Goal: Task Accomplishment & Management: Manage account settings

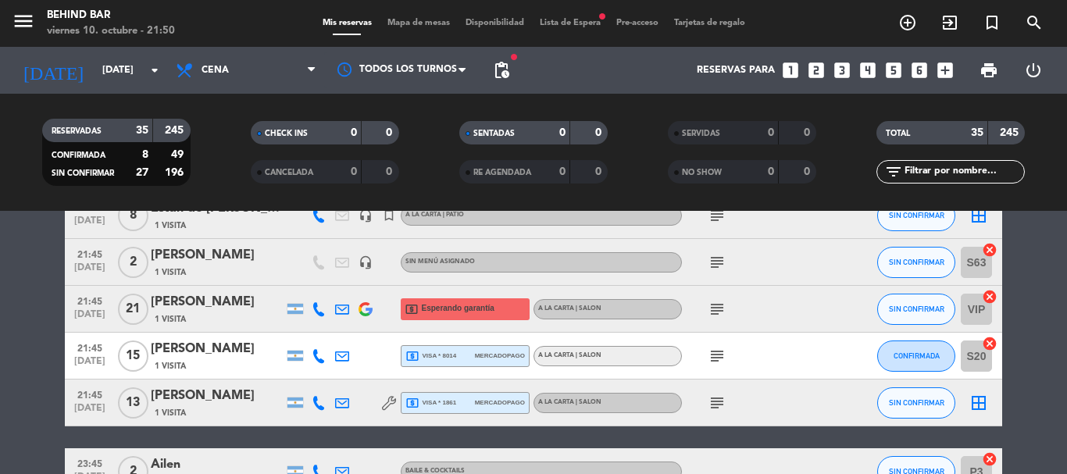
scroll to position [703, 0]
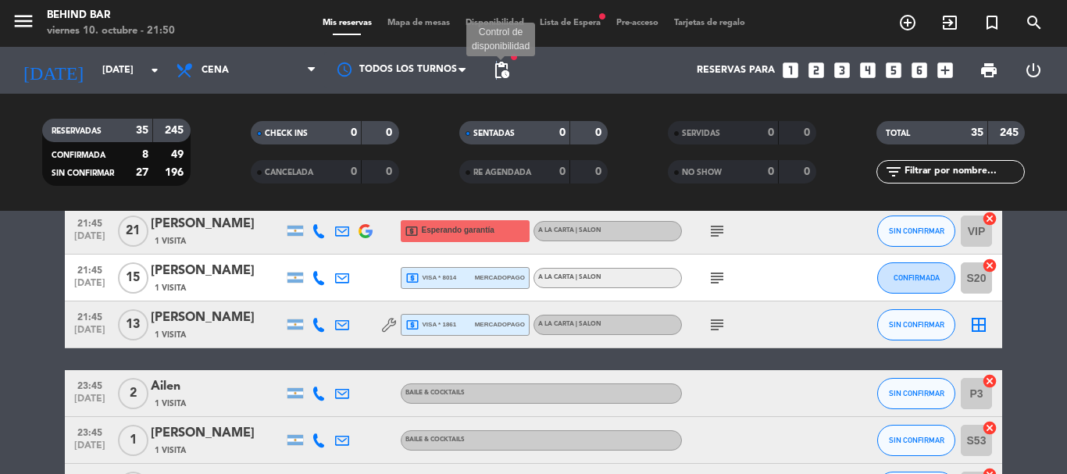
click at [497, 72] on span "pending_actions" at bounding box center [501, 70] width 19 height 19
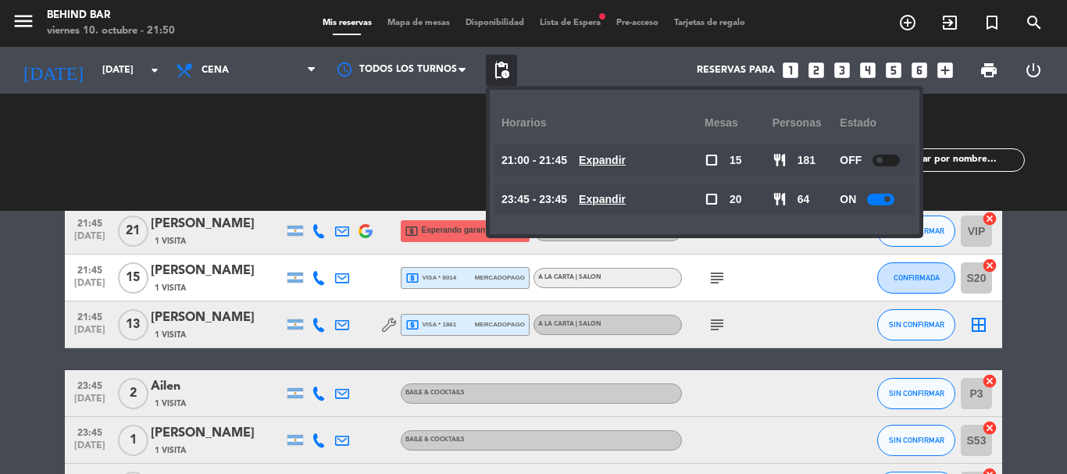
click at [497, 72] on span "pending_actions" at bounding box center [501, 70] width 19 height 19
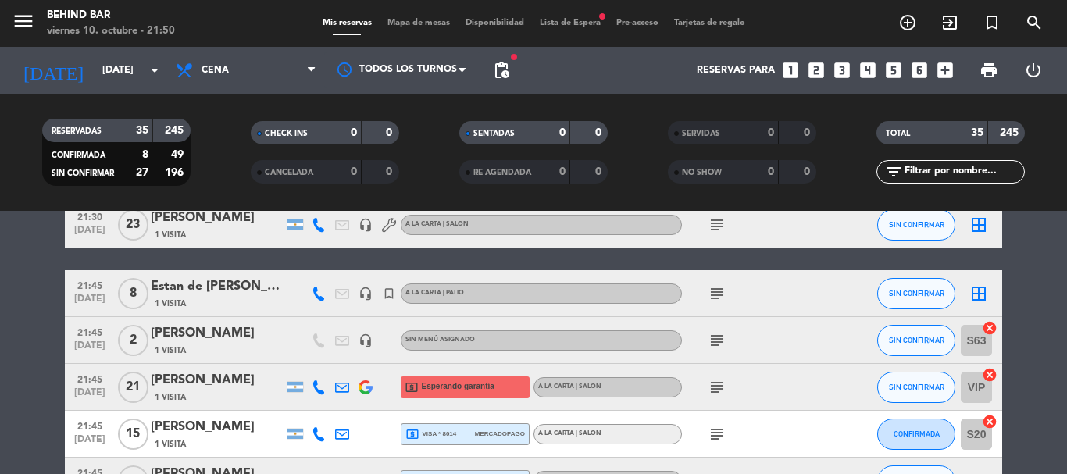
scroll to position [469, 0]
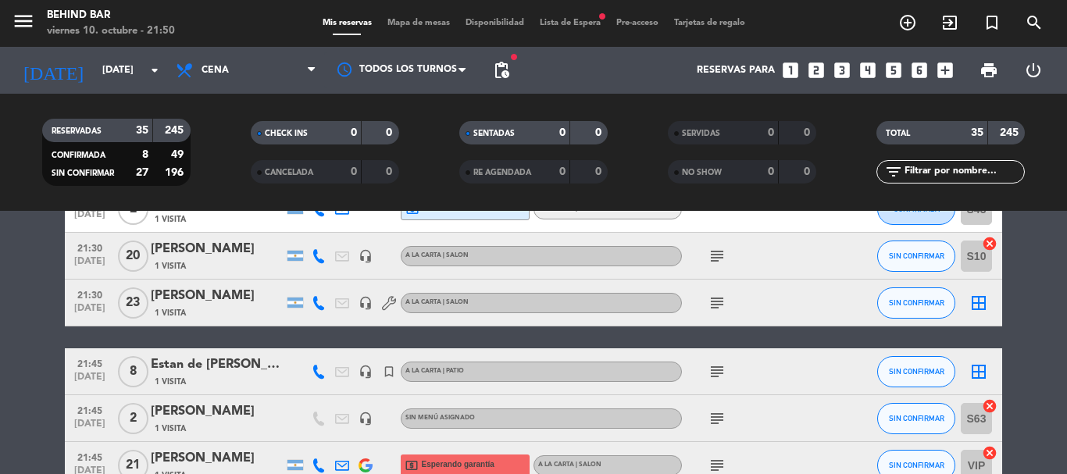
click at [177, 284] on div "21:30 [DATE] [PERSON_NAME] 1 Visita headset_mic A LA CARTA | SALON subject SIN …" at bounding box center [533, 303] width 937 height 47
click at [179, 304] on div "[PERSON_NAME]" at bounding box center [217, 296] width 133 height 20
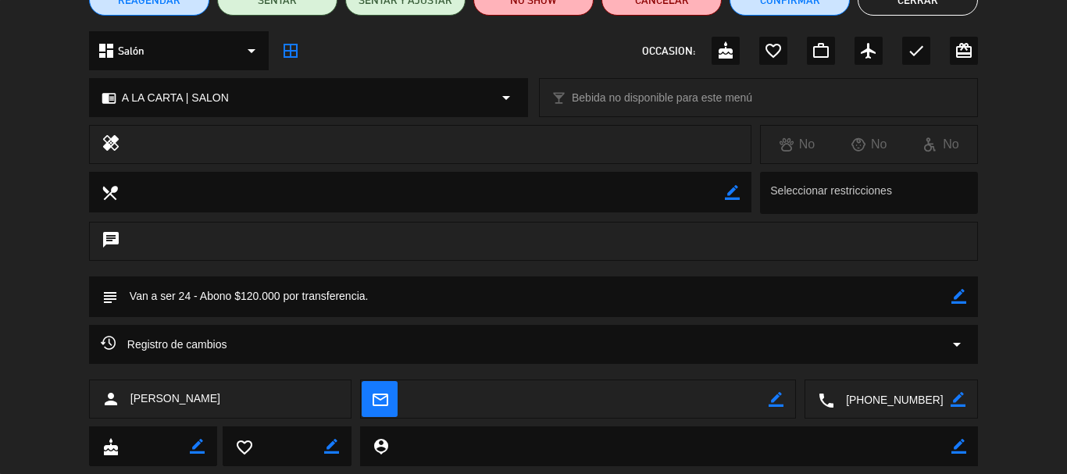
scroll to position [0, 0]
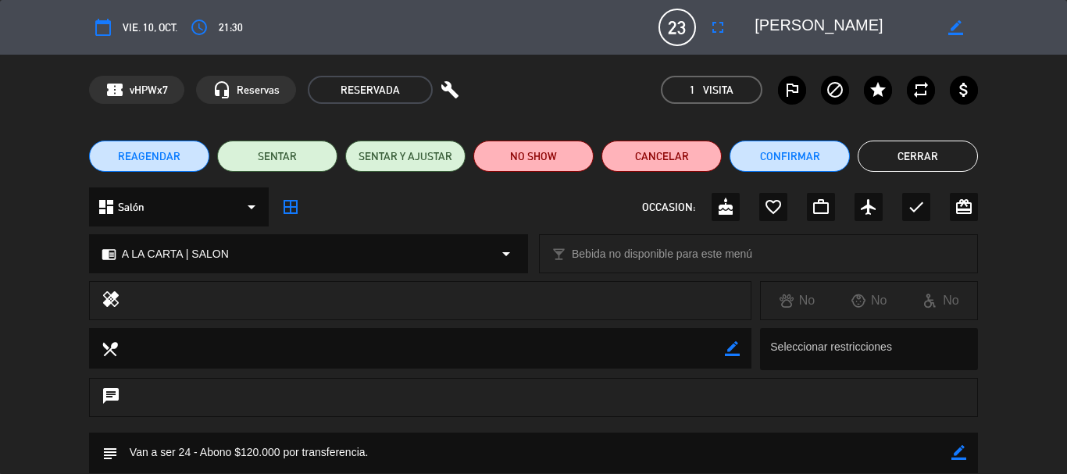
click at [923, 159] on button "Cerrar" at bounding box center [918, 156] width 120 height 31
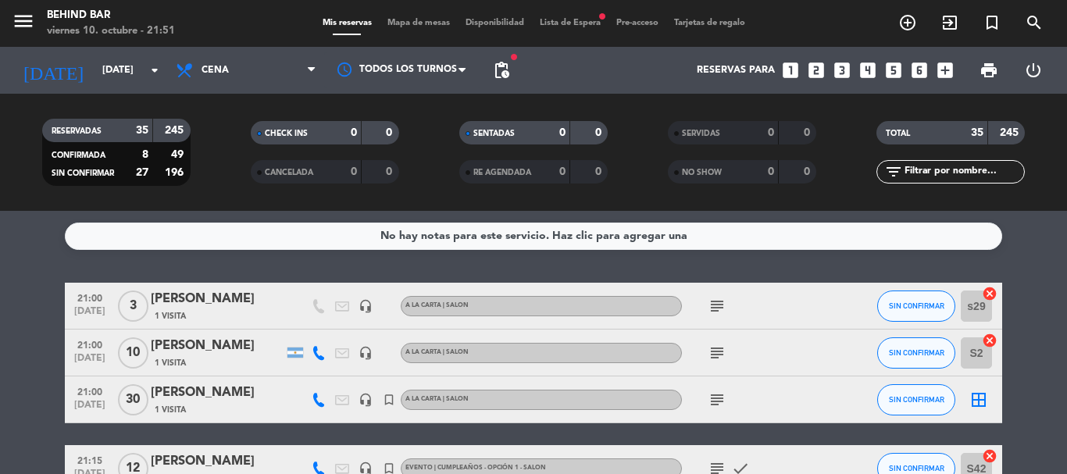
click at [709, 298] on icon "subject" at bounding box center [717, 306] width 19 height 19
click at [719, 364] on div "subject" at bounding box center [752, 353] width 141 height 46
click at [712, 358] on icon "subject" at bounding box center [717, 353] width 19 height 19
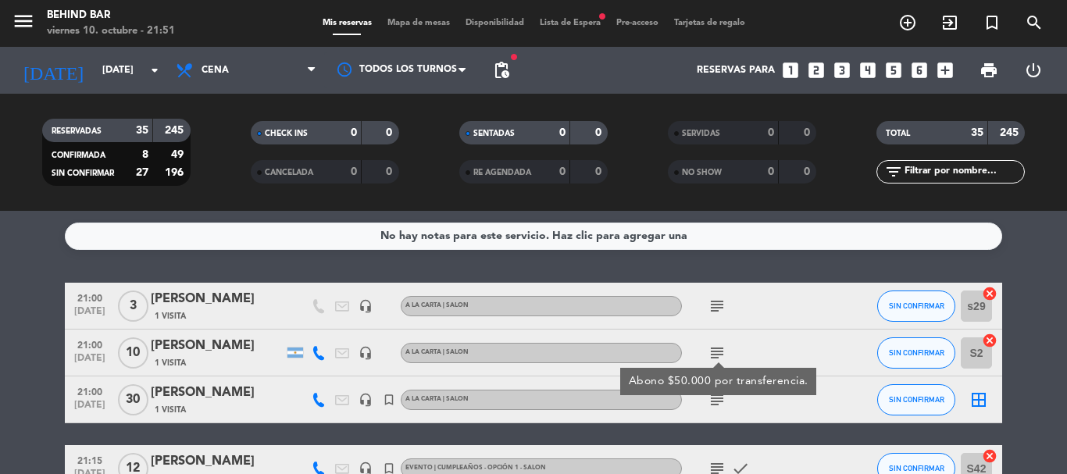
click at [713, 398] on icon "subject" at bounding box center [717, 400] width 19 height 19
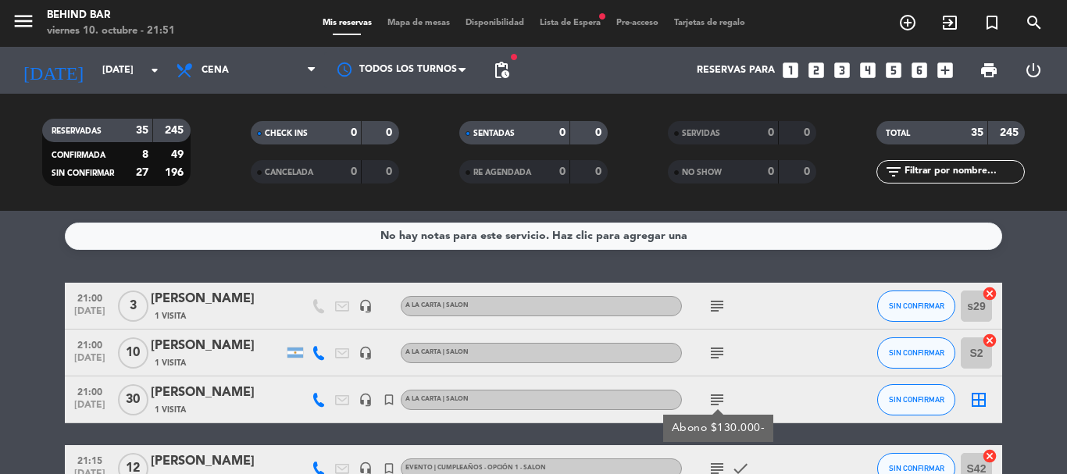
scroll to position [156, 0]
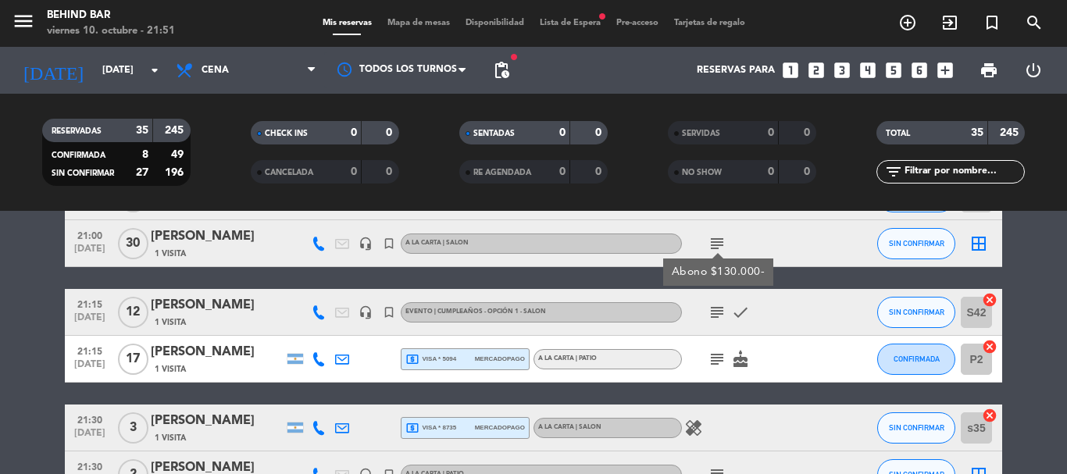
click at [725, 313] on icon "subject" at bounding box center [717, 312] width 19 height 19
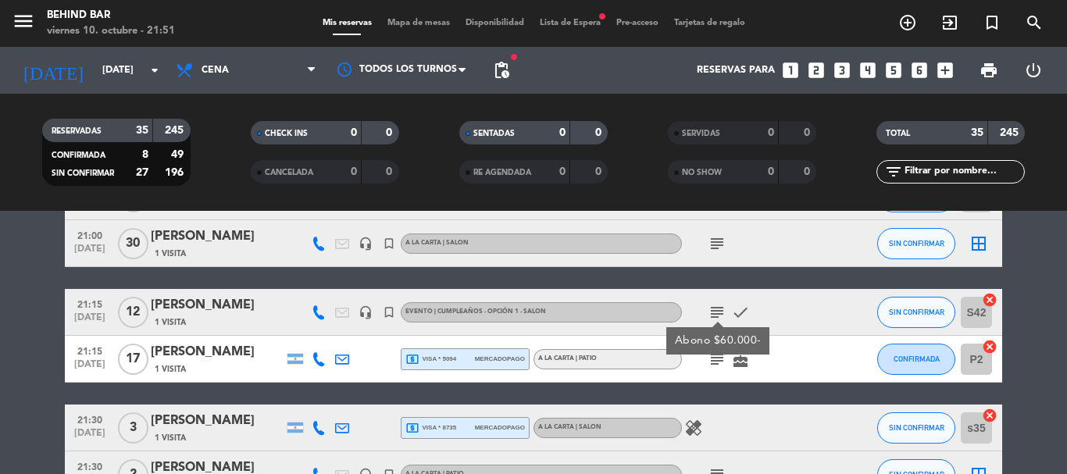
click at [716, 359] on icon "subject" at bounding box center [717, 359] width 19 height 19
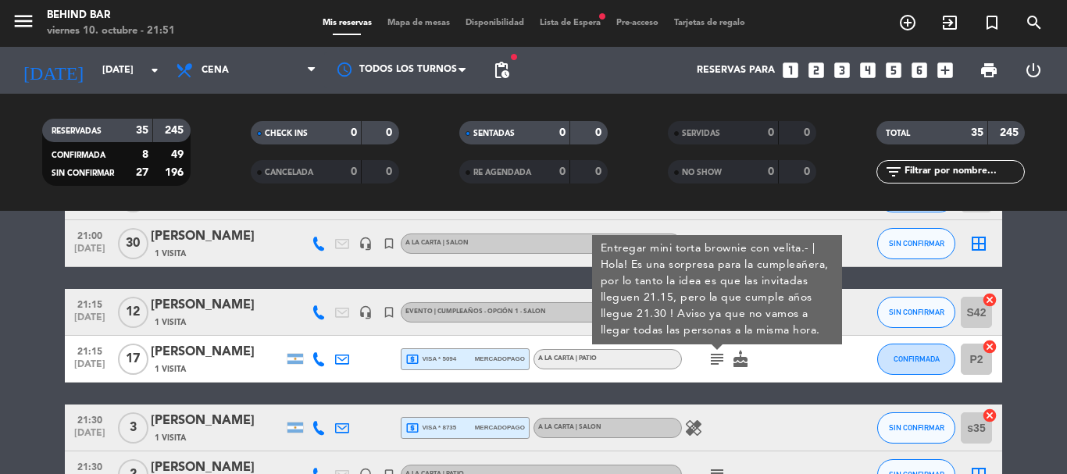
scroll to position [234, 0]
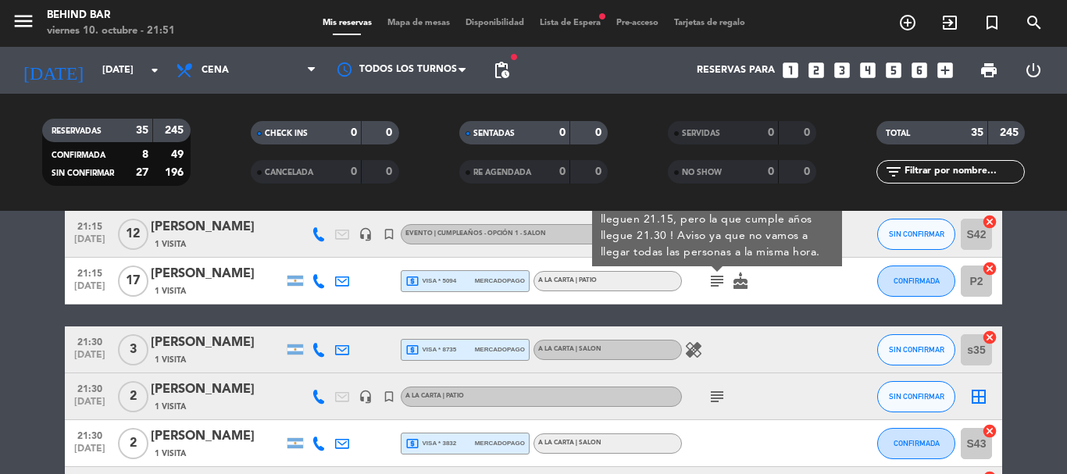
click at [444, 348] on span "local_atm visa * 8735" at bounding box center [430, 350] width 51 height 14
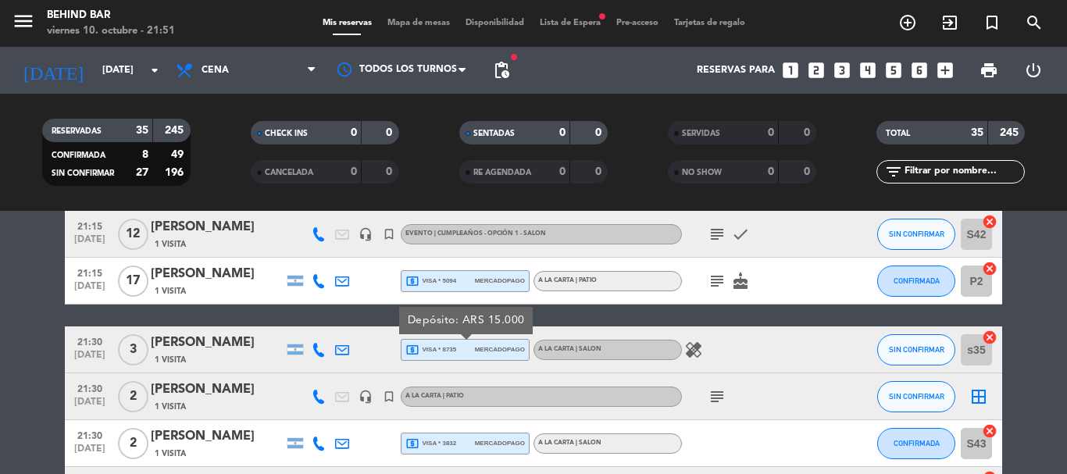
click at [712, 395] on icon "subject" at bounding box center [717, 396] width 19 height 19
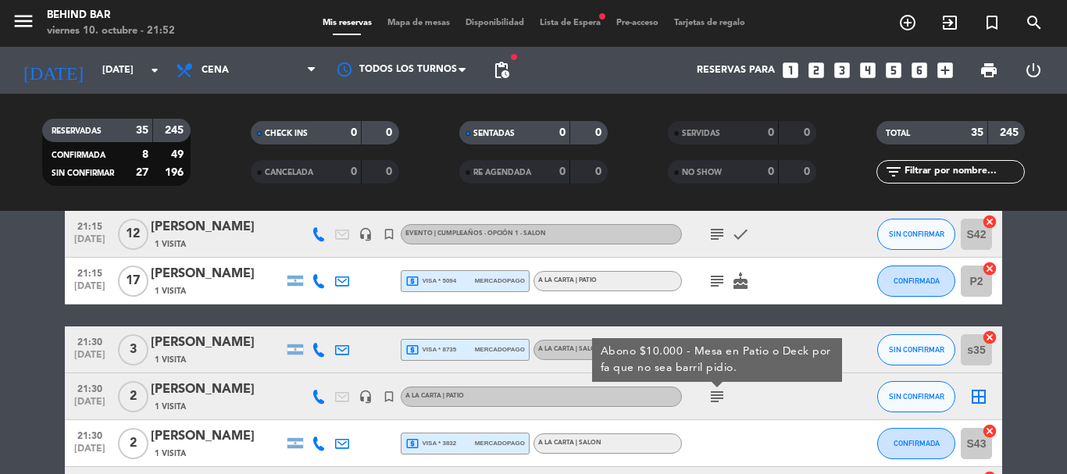
click at [477, 439] on span "mercadopago" at bounding box center [500, 443] width 50 height 10
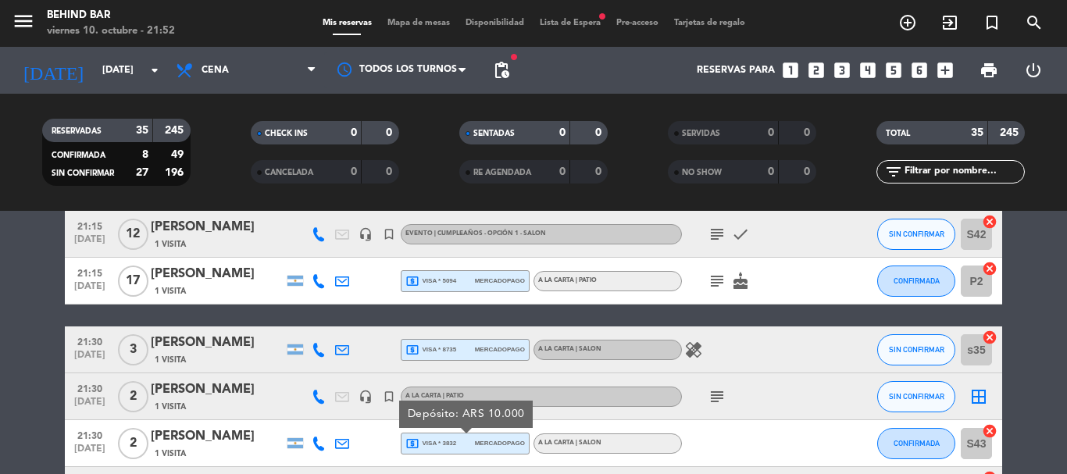
scroll to position [312, 0]
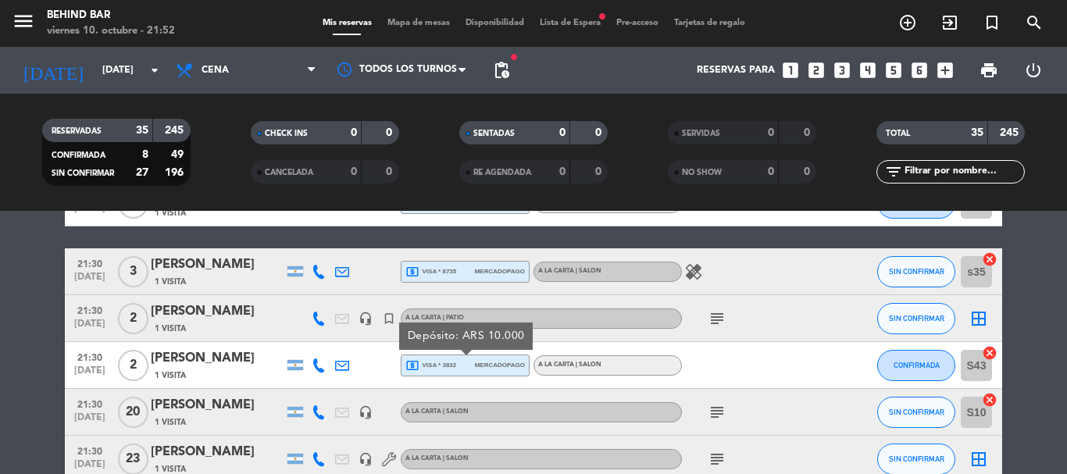
click at [723, 409] on icon "subject" at bounding box center [717, 412] width 19 height 19
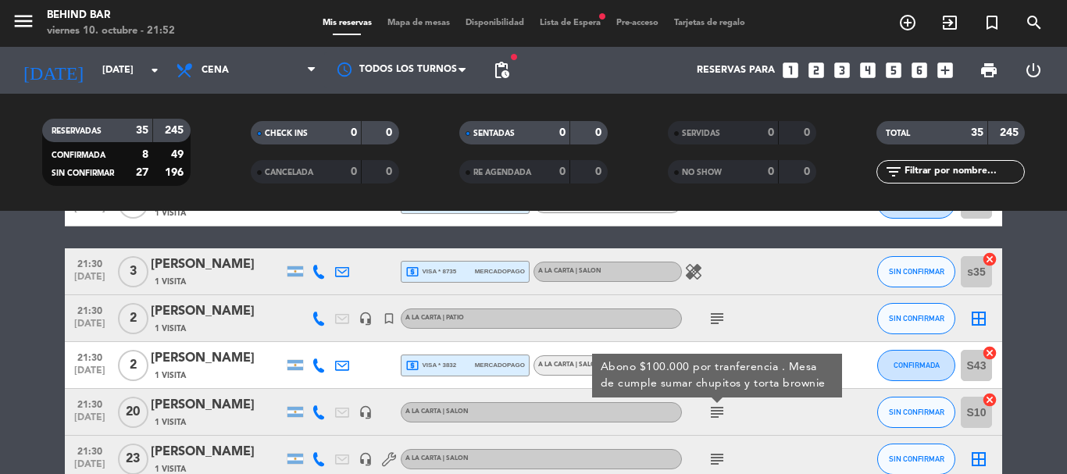
click at [717, 453] on icon "subject" at bounding box center [717, 459] width 19 height 19
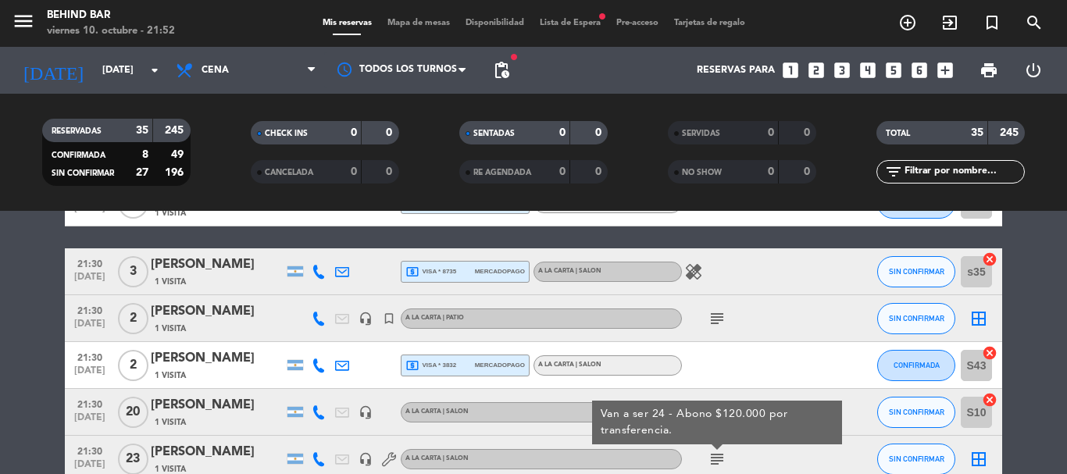
scroll to position [469, 0]
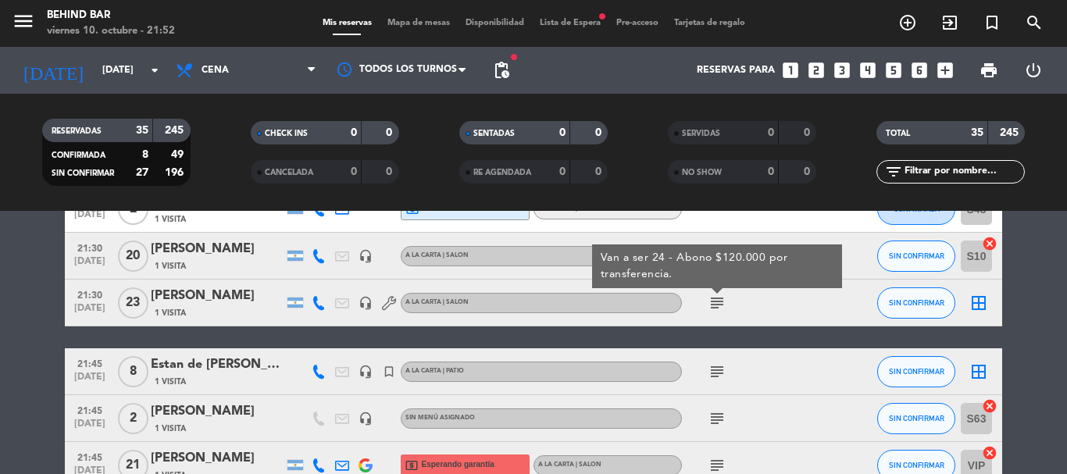
click at [720, 371] on icon "subject" at bounding box center [717, 371] width 19 height 19
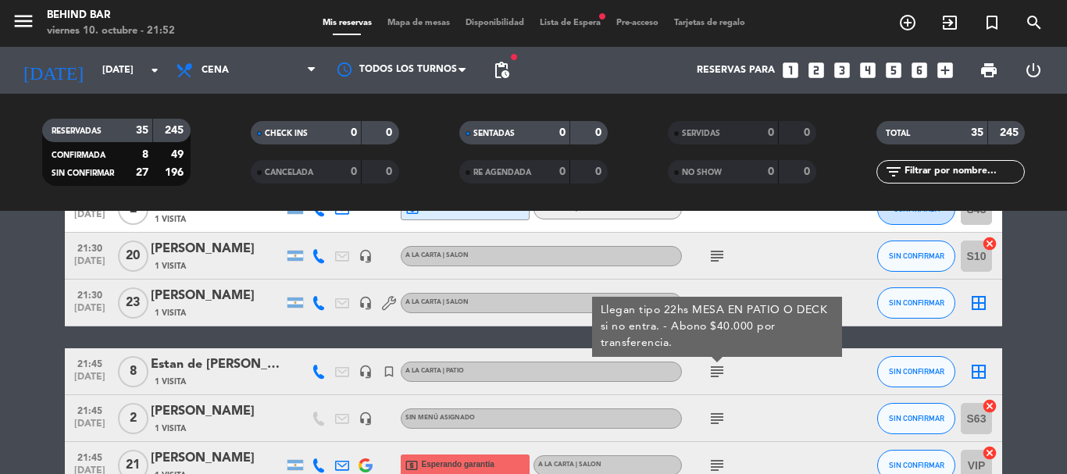
click at [715, 416] on icon "subject" at bounding box center [717, 418] width 19 height 19
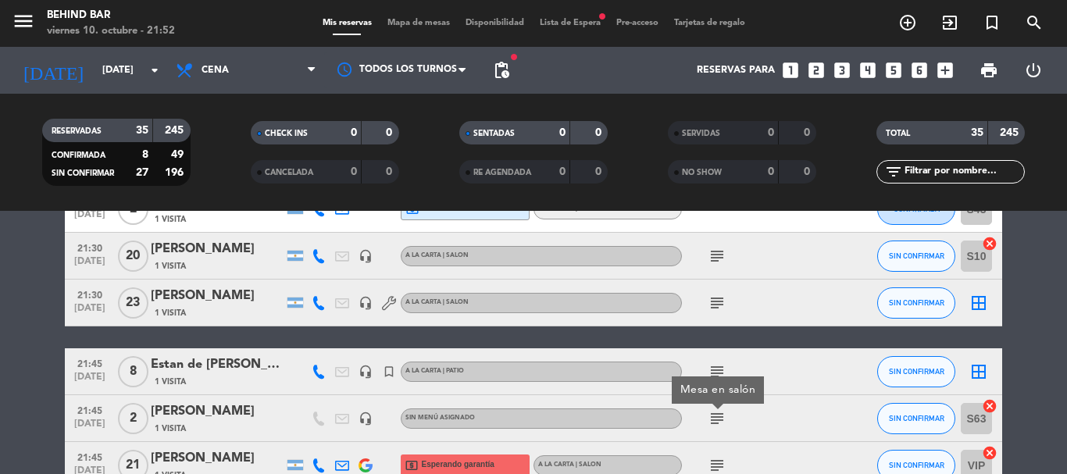
scroll to position [547, 0]
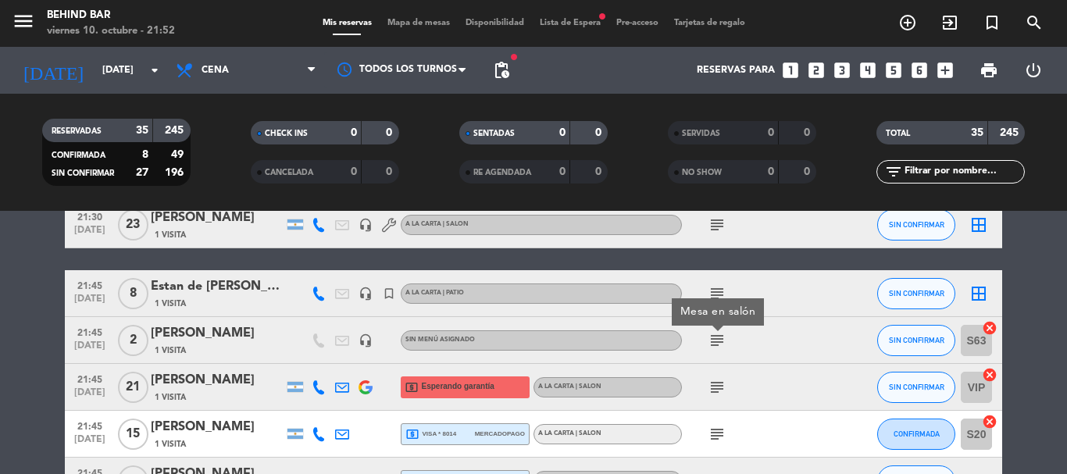
click at [715, 393] on icon "subject" at bounding box center [717, 387] width 19 height 19
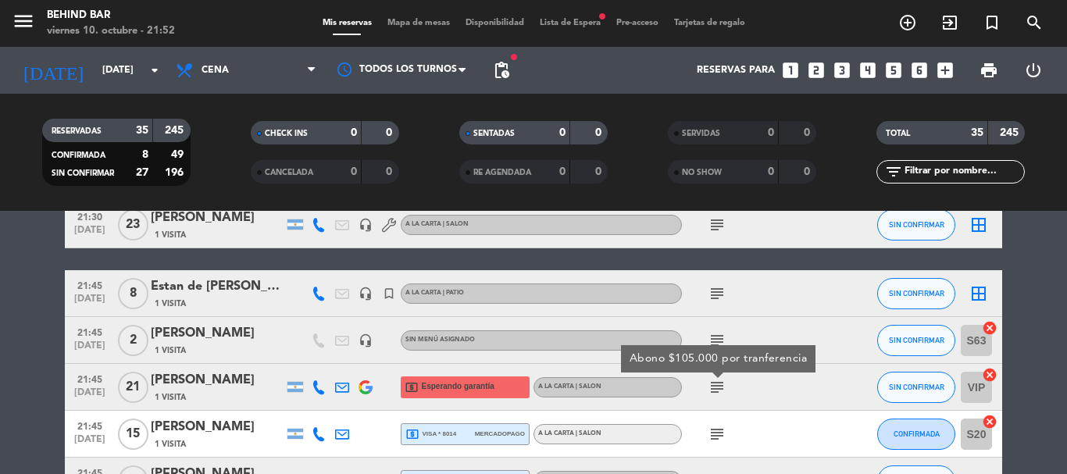
click at [713, 435] on icon "subject" at bounding box center [717, 434] width 19 height 19
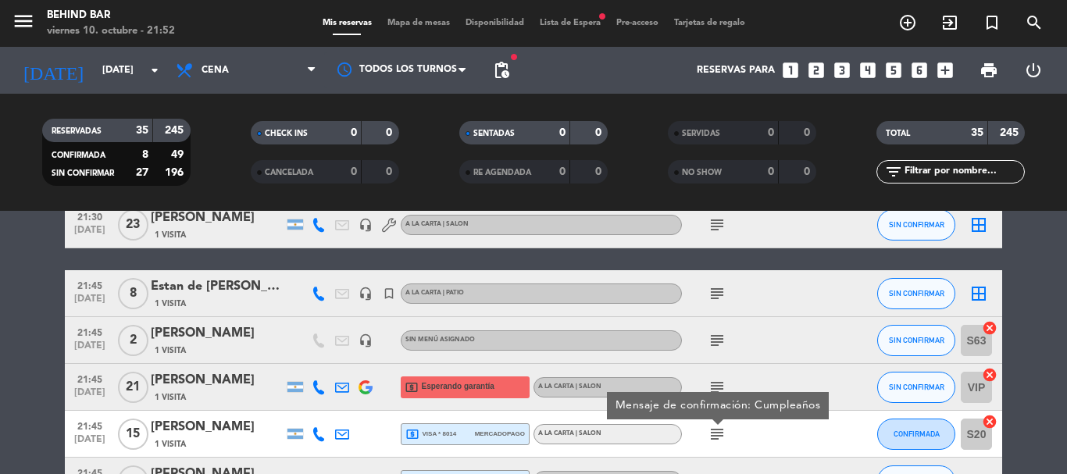
click at [441, 431] on span "local_atm visa * 8014" at bounding box center [430, 434] width 51 height 14
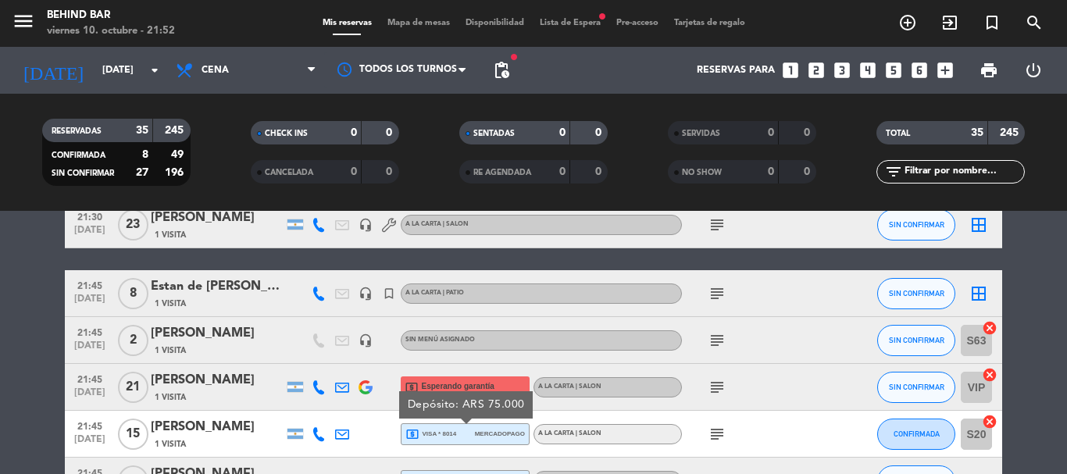
scroll to position [625, 0]
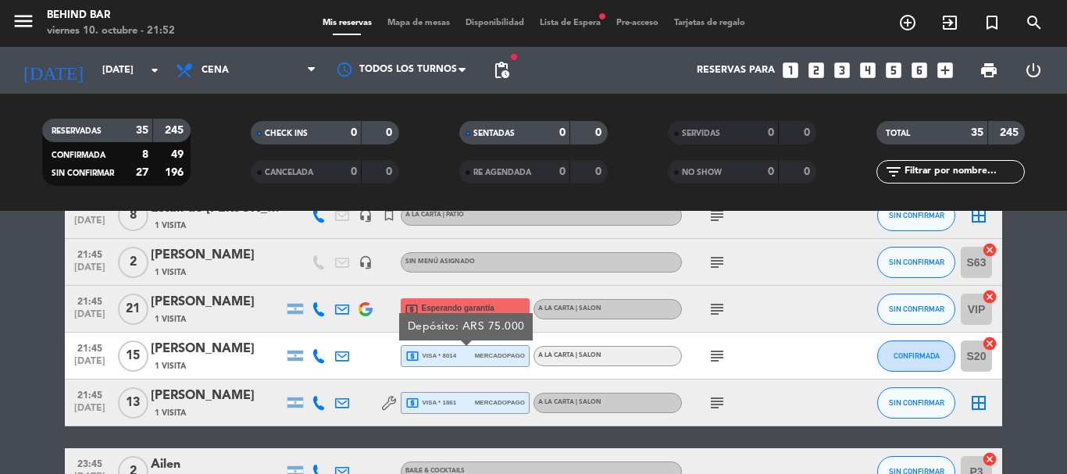
click at [459, 399] on div "local_atm visa * 1861 mercadopago" at bounding box center [465, 403] width 120 height 20
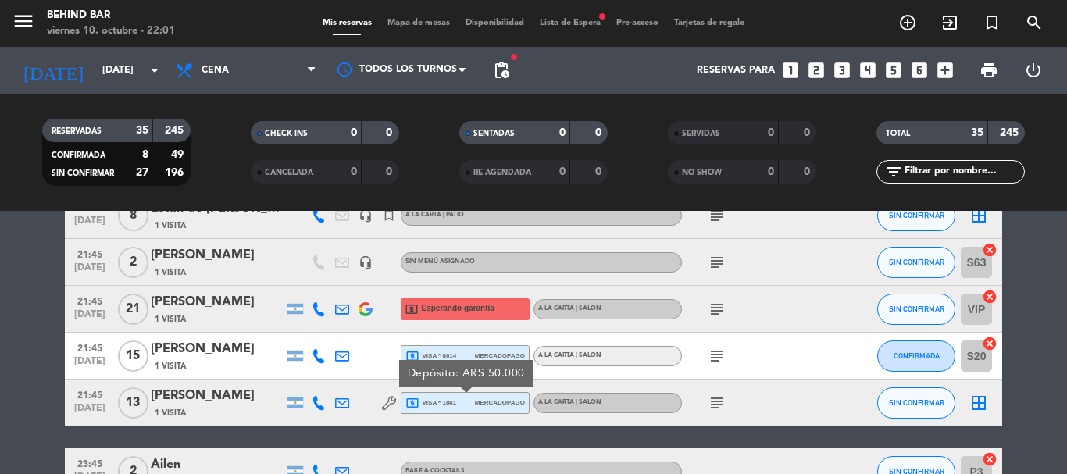
click at [716, 262] on icon "subject" at bounding box center [717, 262] width 19 height 19
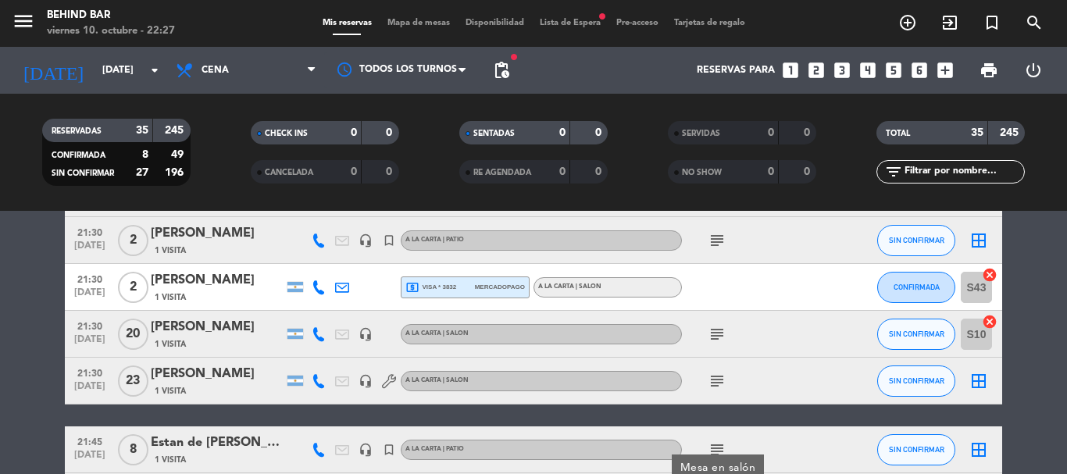
scroll to position [312, 0]
